Goal: Transaction & Acquisition: Obtain resource

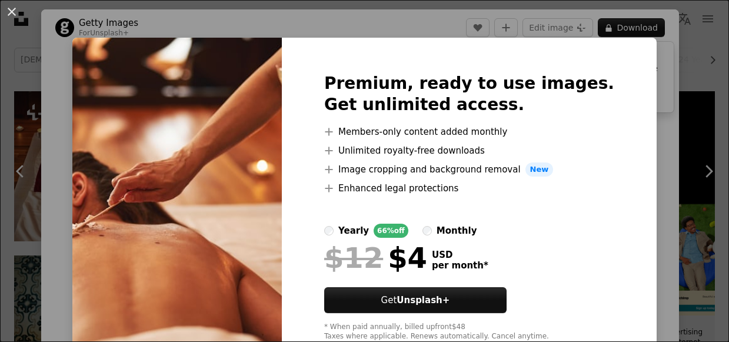
click at [659, 178] on div "An X shape Premium, ready to use images. Get unlimited access. A plus sign Memb…" at bounding box center [364, 171] width 729 height 342
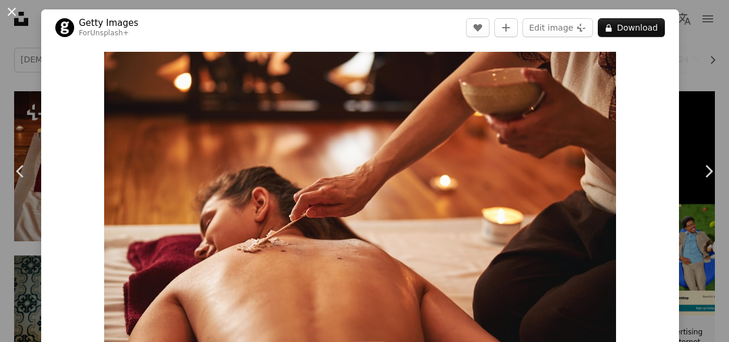
click at [14, 14] on button "An X shape" at bounding box center [12, 12] width 14 height 14
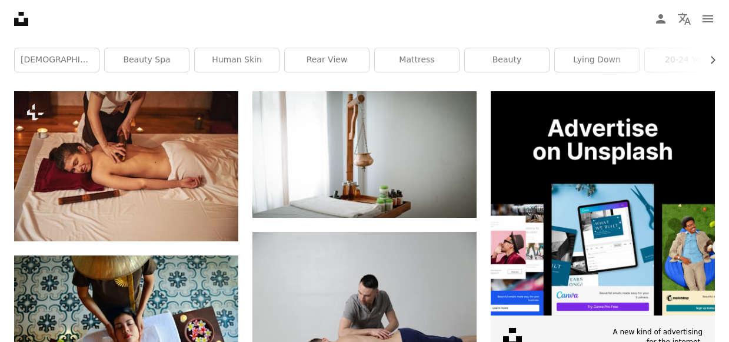
click at [383, 16] on nav "Unsplash logo Unsplash Home A photo Pen Tool A compass A stack of folders Downl…" at bounding box center [364, 19] width 729 height 38
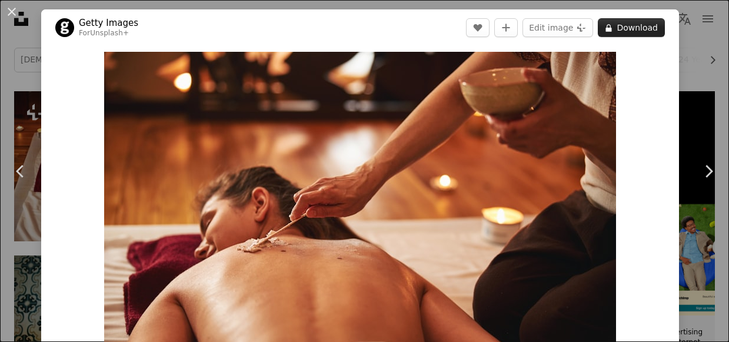
click at [647, 34] on button "A lock Download" at bounding box center [630, 27] width 67 height 19
